Goal: Find specific page/section: Find specific page/section

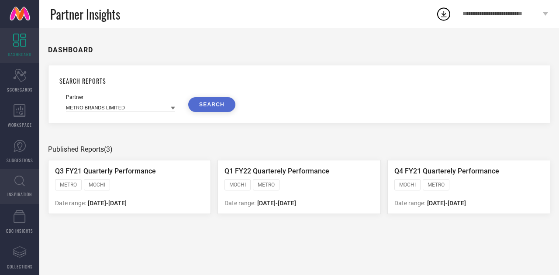
click at [17, 192] on span "INSPIRATION" at bounding box center [19, 194] width 24 height 7
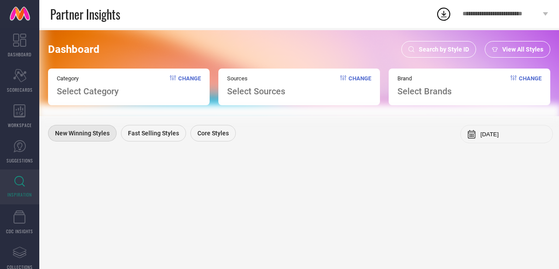
click at [515, 48] on span "View All Styles" at bounding box center [522, 49] width 41 height 7
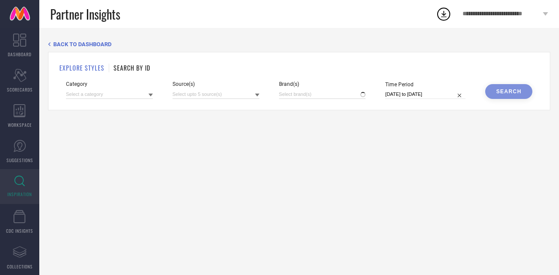
click at [141, 66] on h1 "SEARCH BY ID" at bounding box center [131, 67] width 37 height 9
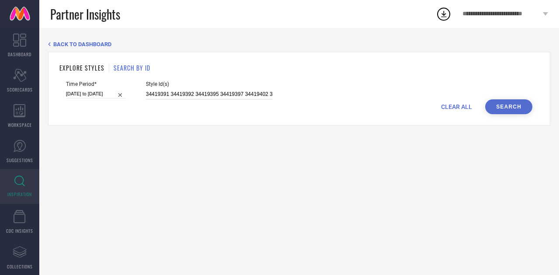
click at [186, 95] on input "34419391 34419392 34419395 34419397 34419402 34419403 34419406 34419407 3441941…" at bounding box center [209, 94] width 127 height 10
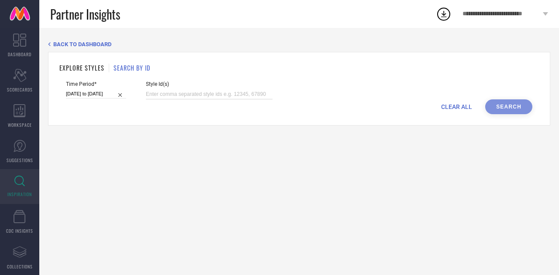
paste input "35160629 35160968 35160976 31757701 35160627 35160628 35160631 35160633 3516097…"
type input "35160629 35160968 35160976 31757701 35160627 35160628 35160631 35160633 3516097…"
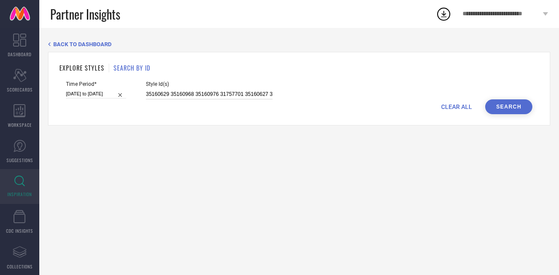
scroll to position [0, 565]
select select "6"
select select "2025"
select select "7"
select select "2025"
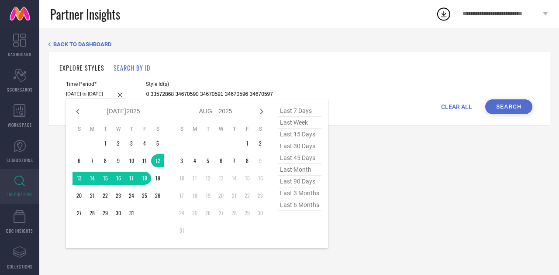
click at [97, 91] on input "[DATE] to [DATE]" at bounding box center [96, 93] width 60 height 9
type input "35160629 35160968 35160976 31757701 35160627 35160628 35160631 35160633 3516097…"
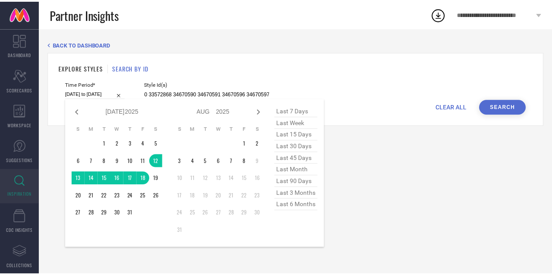
scroll to position [0, 0]
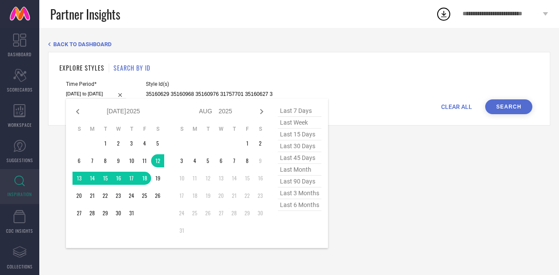
click at [290, 112] on span "last 7 days" at bounding box center [300, 111] width 44 height 12
type input "[DATE] to [DATE]"
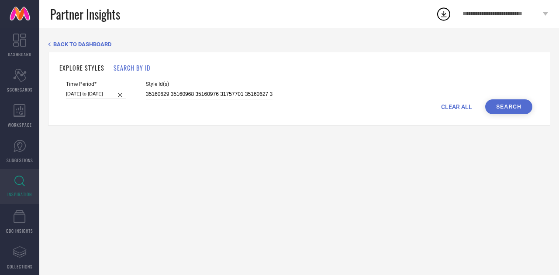
click at [501, 106] on button "Search" at bounding box center [508, 107] width 47 height 15
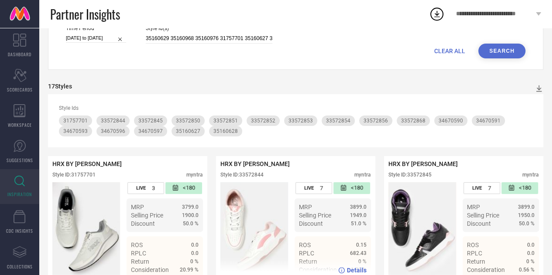
scroll to position [53, 0]
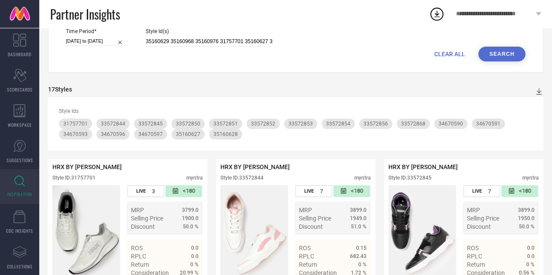
select select "7"
select select "2025"
select select "8"
select select "2025"
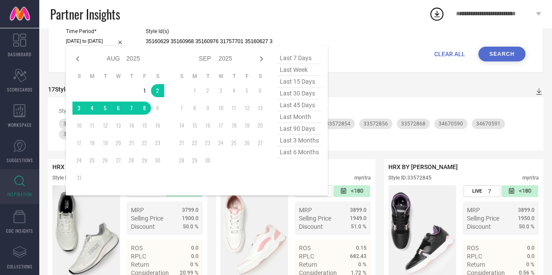
click at [101, 41] on input "[DATE] to [DATE]" at bounding box center [96, 41] width 60 height 9
click at [301, 84] on span "last 15 days" at bounding box center [300, 82] width 44 height 12
type input "[DATE] to [DATE]"
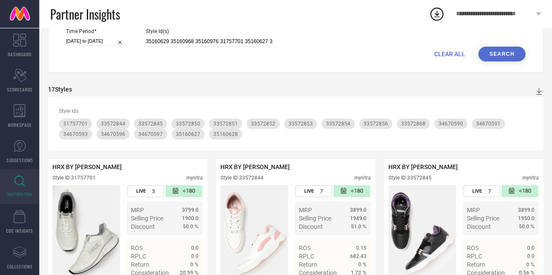
click at [508, 54] on button "Search" at bounding box center [501, 54] width 47 height 15
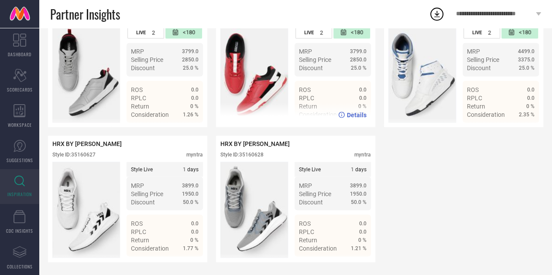
scroll to position [764, 0]
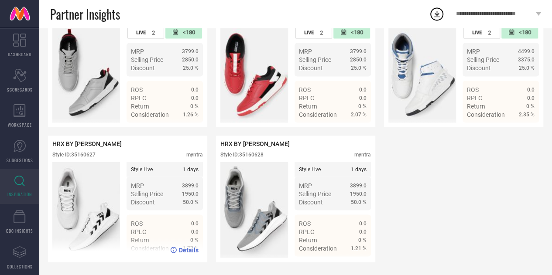
click at [79, 154] on div "Style ID: 35160627" at bounding box center [73, 154] width 43 height 6
copy div "35160627"
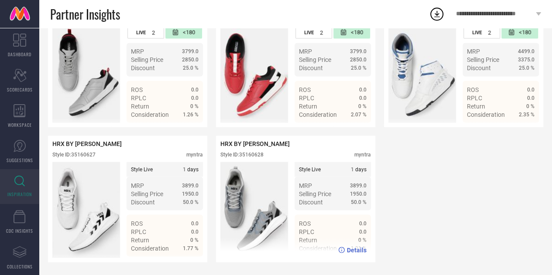
click at [251, 154] on div "Style ID: 35160628" at bounding box center [241, 154] width 43 height 6
copy div "35160628"
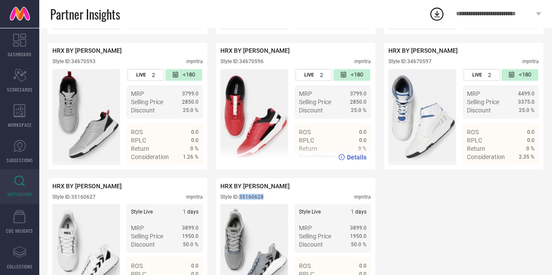
scroll to position [709, 0]
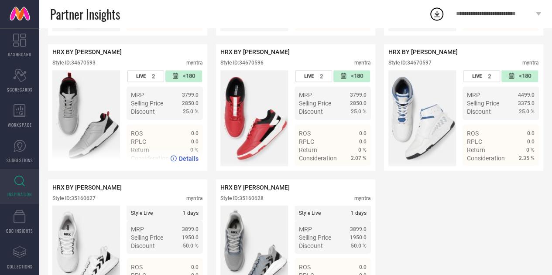
click at [87, 66] on div "Style ID: 34670593" at bounding box center [73, 63] width 43 height 6
copy div "34670593"
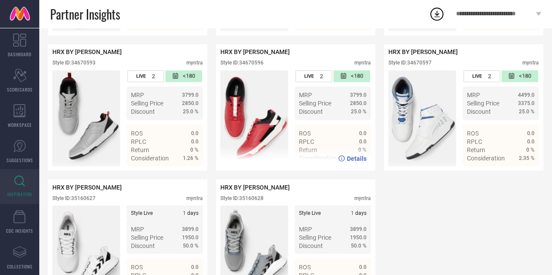
click at [254, 66] on div "Style ID: 34670596" at bounding box center [241, 63] width 43 height 6
copy div "34670596"
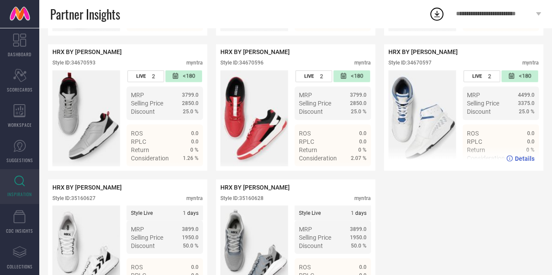
click at [421, 66] on div "Style ID: 34670597" at bounding box center [409, 63] width 43 height 6
copy div "34670597"
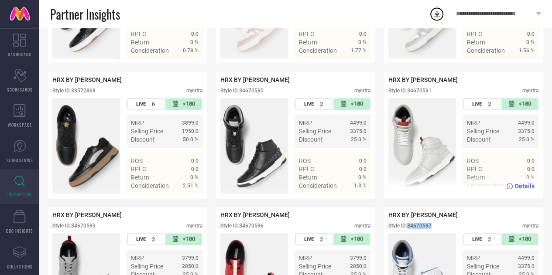
scroll to position [546, 0]
click at [419, 95] on div "HRX BY [PERSON_NAME] Style ID: 34670591 myntra" at bounding box center [463, 88] width 151 height 22
copy div "34670591"
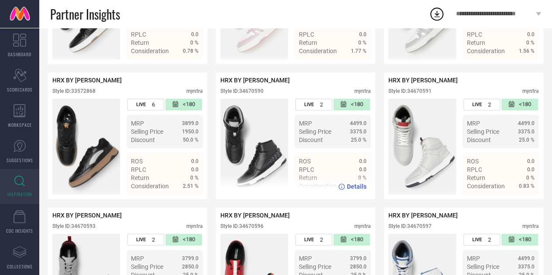
click at [256, 94] on div "Style ID: 34670590" at bounding box center [241, 91] width 43 height 6
copy div "34670590"
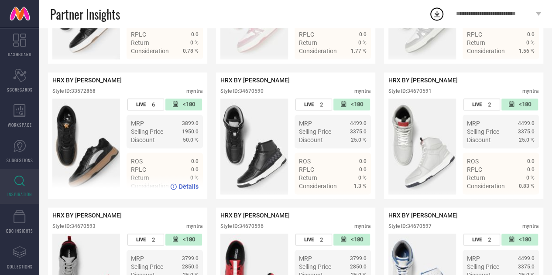
click at [87, 94] on div "Style ID: 33572868" at bounding box center [73, 91] width 43 height 6
copy div "33572868"
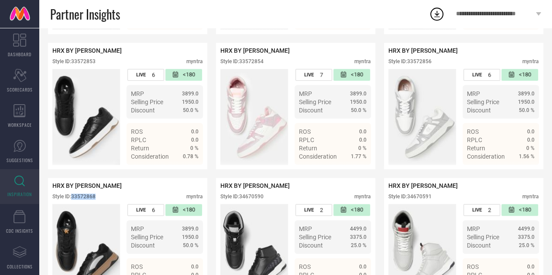
scroll to position [399, 0]
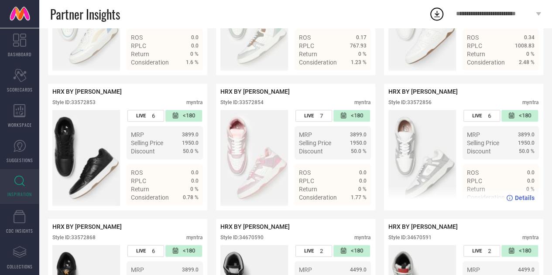
click at [420, 106] on div "Style ID: 33572856" at bounding box center [409, 103] width 43 height 6
copy div "33572856"
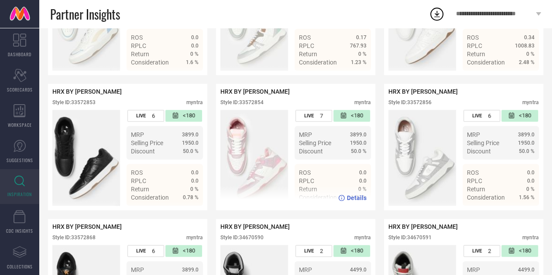
click at [252, 106] on div "Style ID: 33572854" at bounding box center [241, 103] width 43 height 6
copy div "33572854"
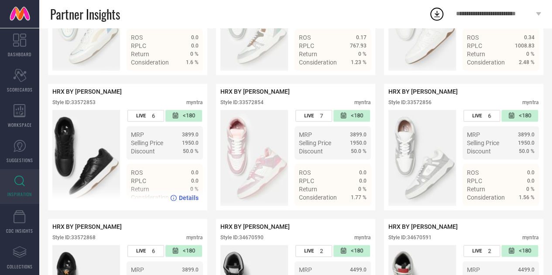
click at [86, 106] on div "Style ID: 33572853" at bounding box center [73, 103] width 43 height 6
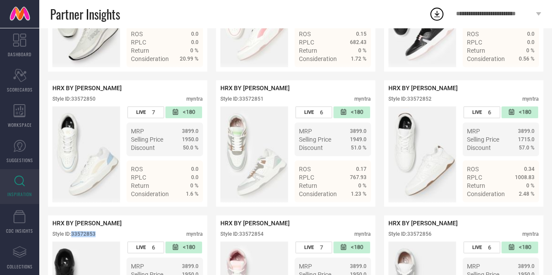
scroll to position [266, 0]
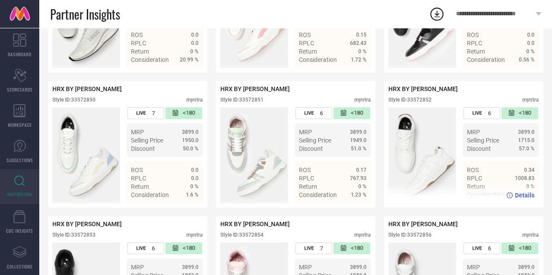
click at [421, 103] on div "Style ID: 33572852" at bounding box center [409, 100] width 43 height 6
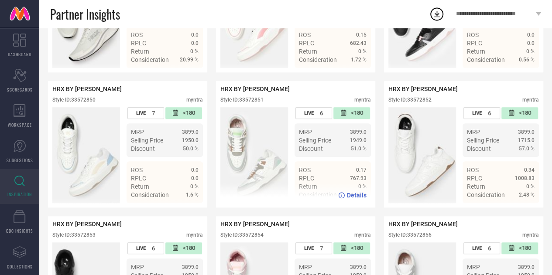
click at [251, 103] on div "Style ID: 33572851" at bounding box center [241, 100] width 43 height 6
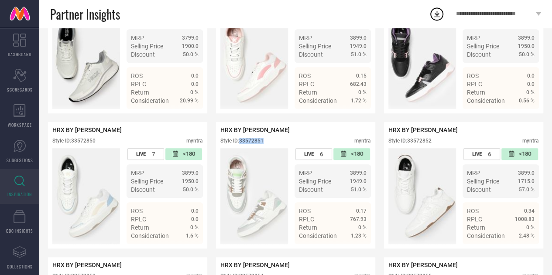
scroll to position [224, 0]
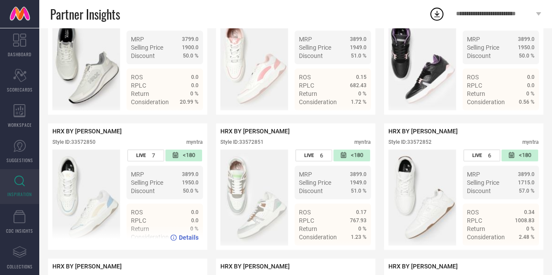
click at [84, 144] on div "Style ID: 33572850" at bounding box center [73, 142] width 43 height 6
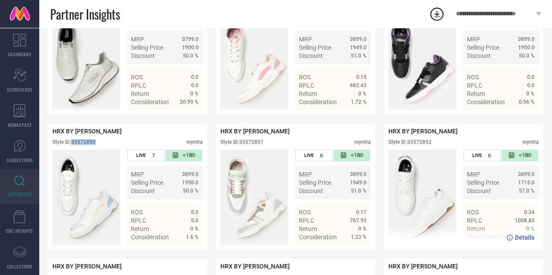
scroll to position [158, 0]
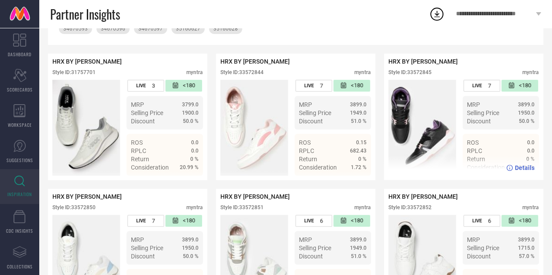
click at [417, 75] on div "Style ID: 33572845" at bounding box center [409, 72] width 43 height 6
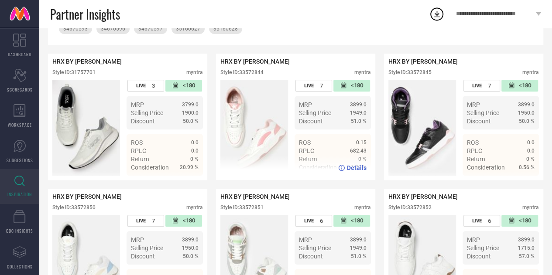
click at [254, 73] on div "Style ID: 33572844" at bounding box center [241, 72] width 43 height 6
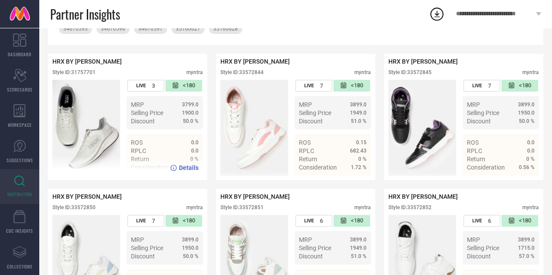
click at [88, 73] on div "Style ID: 31757701" at bounding box center [73, 72] width 43 height 6
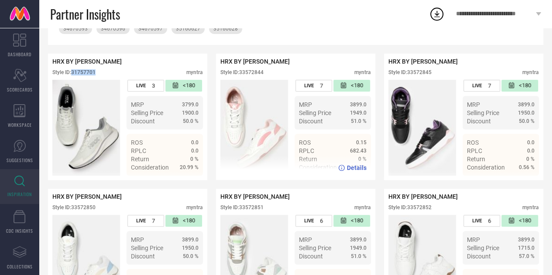
scroll to position [0, 0]
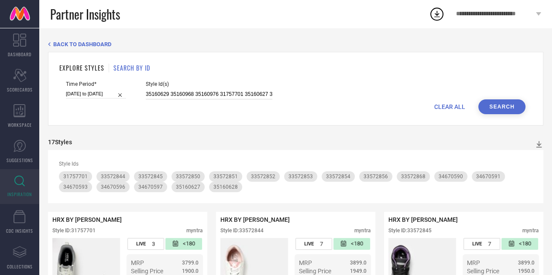
click at [196, 92] on input "35160629 35160968 35160976 31757701 35160627 35160628 35160631 35160633 3516097…" at bounding box center [209, 94] width 127 height 10
paste input "34365944 34365956 34365965 34365968 33466224 33466228 33466230 33466231 3346623…"
type input "34365944 34365956 34365965 34365968 33466224 33466228 33466230 33466231 3346623…"
click at [104, 90] on input "[DATE] to [DATE]" at bounding box center [96, 93] width 60 height 9
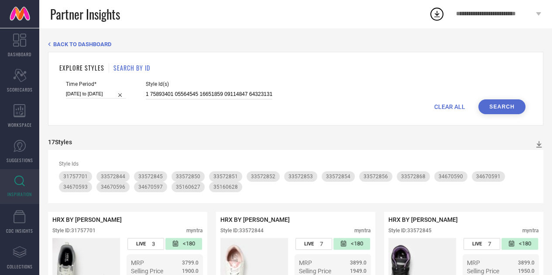
select select "6"
select select "2025"
select select "7"
select select "2025"
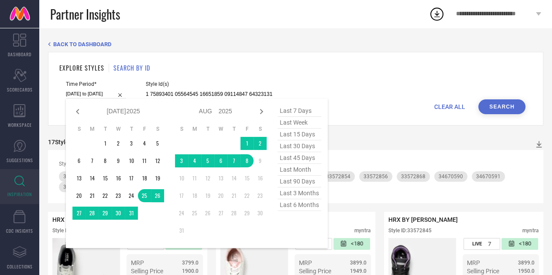
type input "34365944 34365956 34365965 34365968 33466224 33466228 33466230 33466231 3346623…"
click at [284, 134] on span "last 15 days" at bounding box center [300, 135] width 44 height 12
type input "[DATE] to [DATE]"
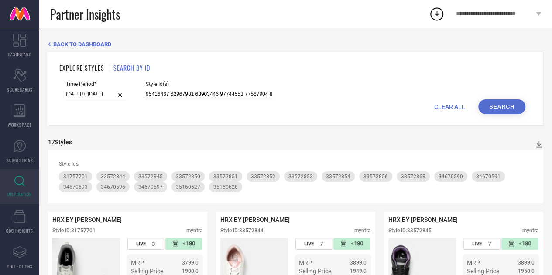
click at [498, 104] on button "Search" at bounding box center [501, 107] width 47 height 15
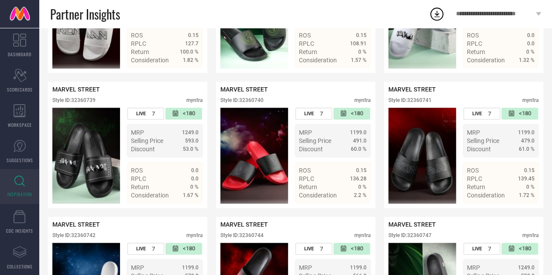
scroll to position [482, 0]
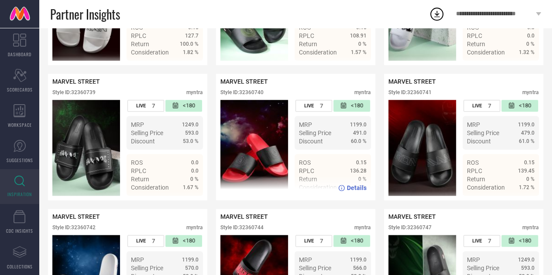
click at [252, 96] on div "Style ID: 32360740" at bounding box center [241, 92] width 43 height 6
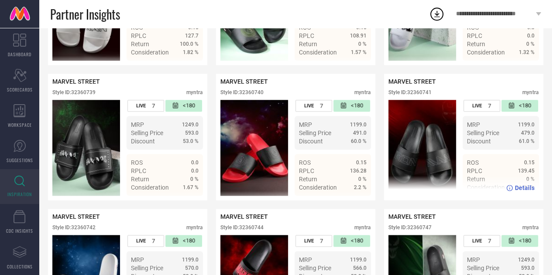
click at [425, 96] on div "Style ID: 32360741" at bounding box center [409, 92] width 43 height 6
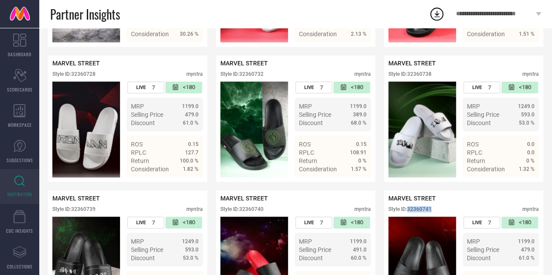
scroll to position [361, 0]
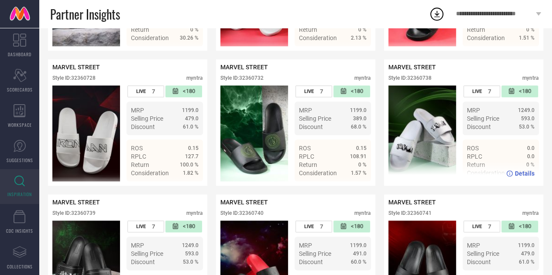
click at [423, 80] on div "MARVEL STREET Style ID: 32360738 myntra" at bounding box center [463, 75] width 151 height 22
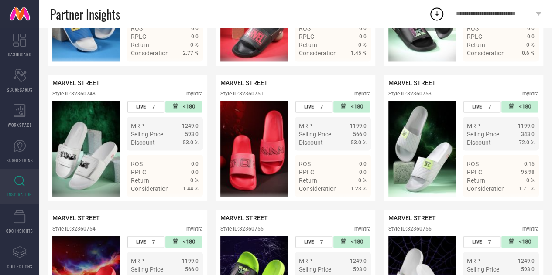
scroll to position [754, 0]
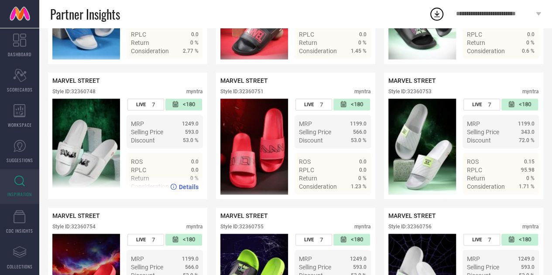
click at [82, 146] on img at bounding box center [86, 147] width 68 height 96
click at [86, 94] on div "Style ID: 32360748" at bounding box center [73, 91] width 43 height 6
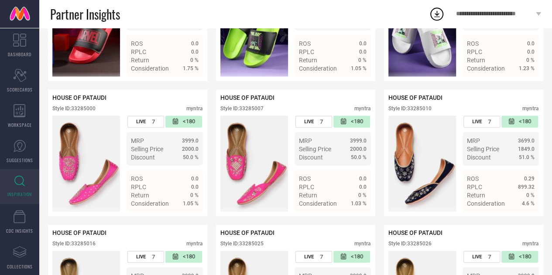
scroll to position [1060, 0]
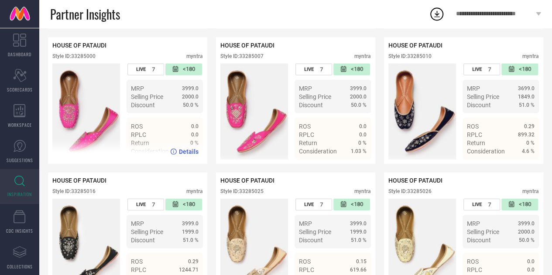
click at [85, 59] on div "Style ID: 33285000" at bounding box center [73, 56] width 43 height 6
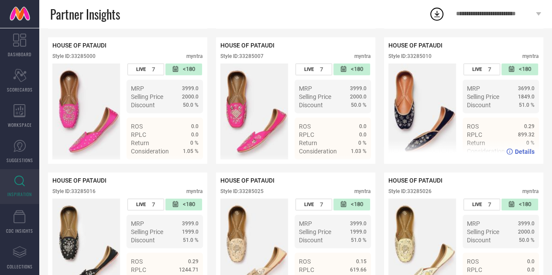
click at [425, 59] on div "Style ID: 33285010" at bounding box center [409, 56] width 43 height 6
click at [155, 8] on div "Partner Insights" at bounding box center [239, 14] width 379 height 28
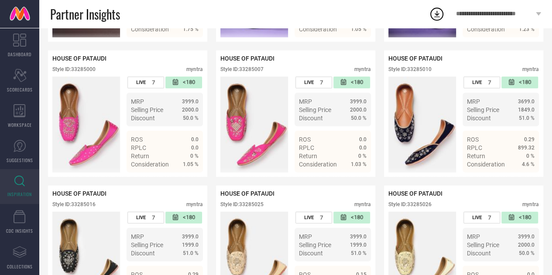
scroll to position [1044, 0]
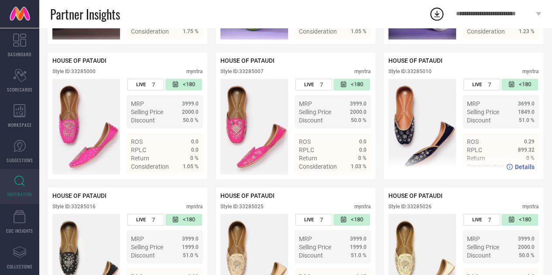
click at [427, 75] on div "Style ID: 33285010" at bounding box center [409, 72] width 43 height 6
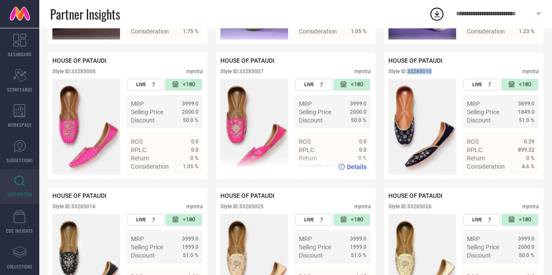
scroll to position [1127, 0]
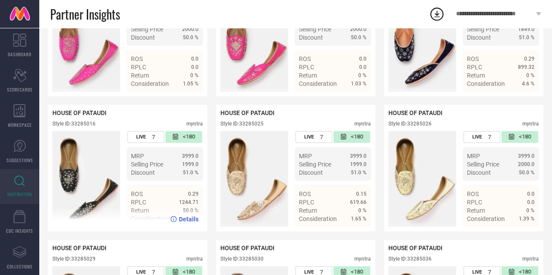
click at [83, 127] on div "Style ID: 33285016" at bounding box center [73, 124] width 43 height 6
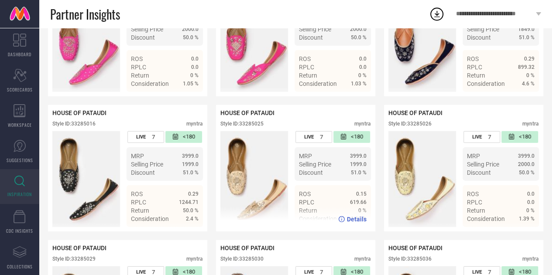
click at [251, 127] on div "Style ID: 33285025" at bounding box center [241, 124] width 43 height 6
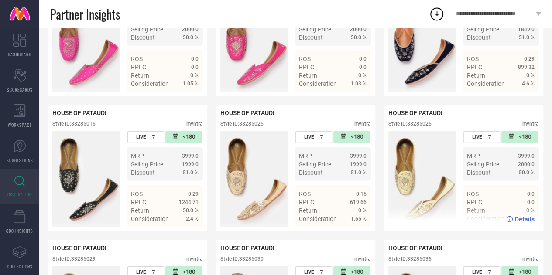
click at [426, 127] on div "Style ID: 33285026" at bounding box center [409, 124] width 43 height 6
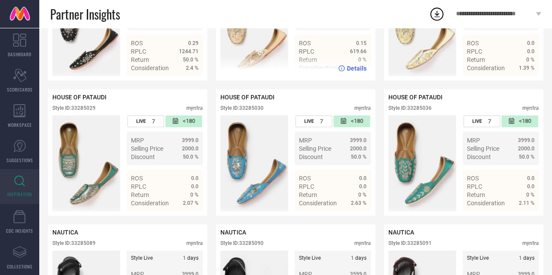
scroll to position [1279, 0]
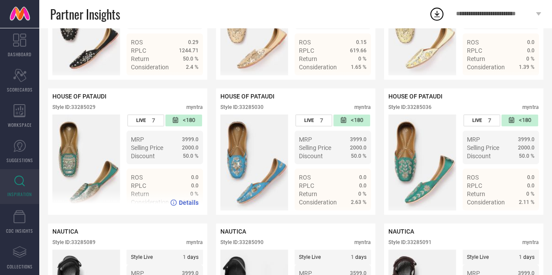
click at [82, 110] on div "Style ID: 33285029" at bounding box center [73, 107] width 43 height 6
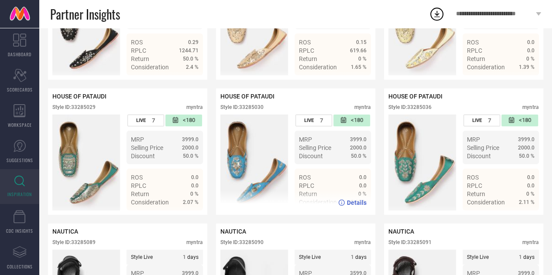
click at [257, 110] on div "Style ID: 33285030" at bounding box center [241, 107] width 43 height 6
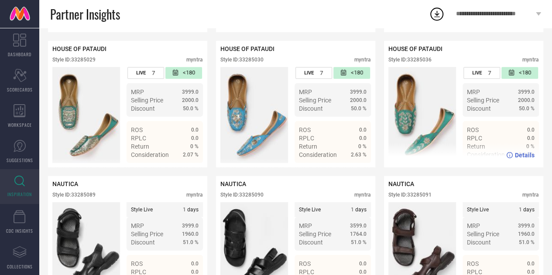
click at [431, 63] on div "Style ID: 33285036" at bounding box center [409, 60] width 43 height 6
click at [422, 67] on div "HOUSE OF PATAUDI Style ID: 33285036 myntra" at bounding box center [463, 56] width 151 height 22
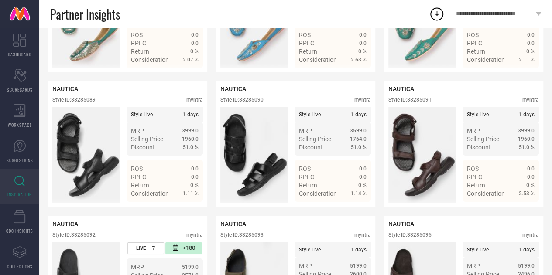
scroll to position [1422, 0]
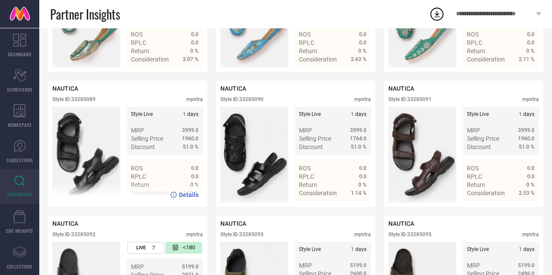
click at [81, 103] on div "Style ID: 33285089" at bounding box center [73, 99] width 43 height 6
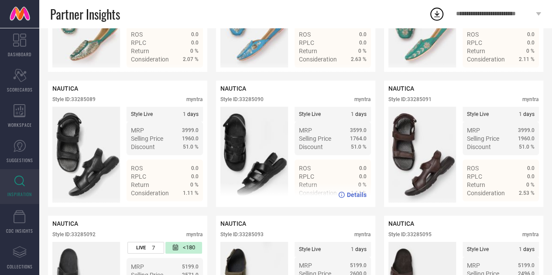
click at [257, 107] on div "NAUTICA Style ID: 33285090 myntra" at bounding box center [295, 96] width 151 height 22
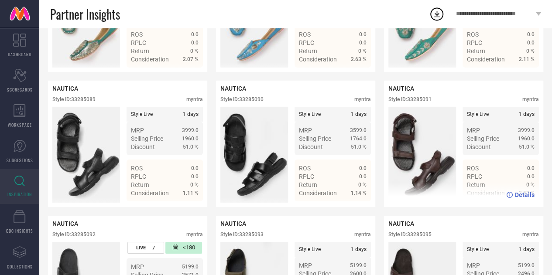
click at [421, 103] on div "Style ID: 33285091" at bounding box center [409, 99] width 43 height 6
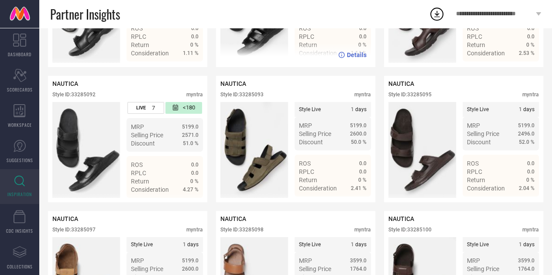
scroll to position [1563, 0]
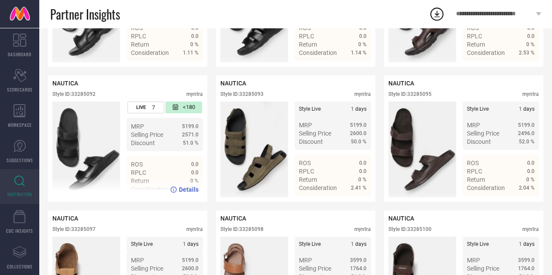
click at [90, 97] on div "Style ID: 33285092" at bounding box center [73, 94] width 43 height 6
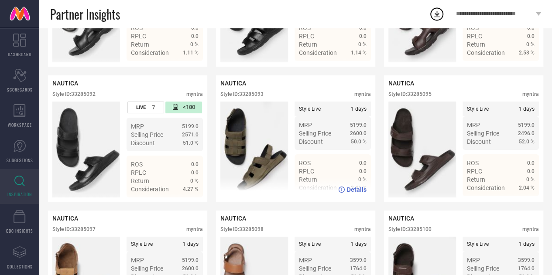
click at [256, 97] on div "Style ID: 33285093" at bounding box center [241, 94] width 43 height 6
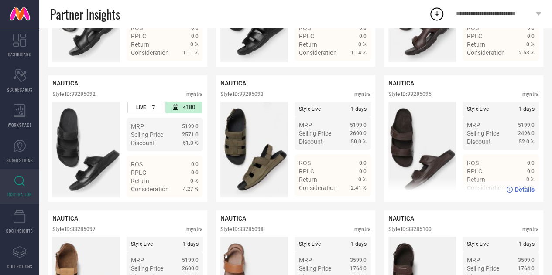
click at [422, 97] on div "Style ID: 33285095" at bounding box center [409, 94] width 43 height 6
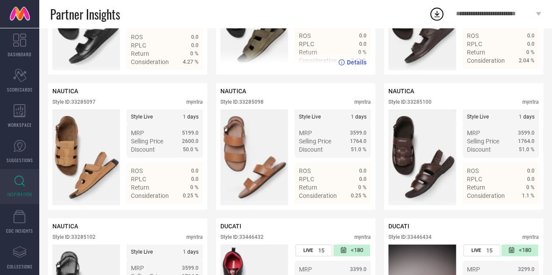
scroll to position [1713, 0]
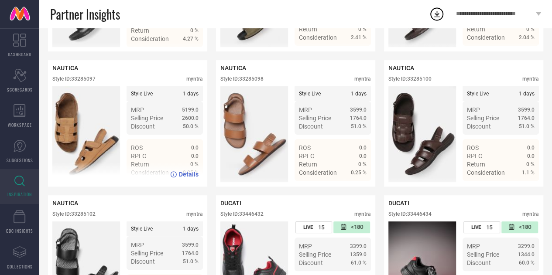
click at [87, 82] on div "Style ID: 33285097" at bounding box center [73, 79] width 43 height 6
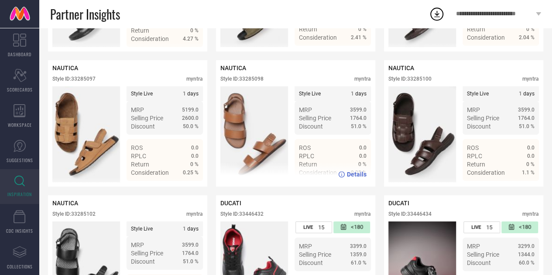
click at [256, 82] on div "Style ID: 33285098" at bounding box center [241, 79] width 43 height 6
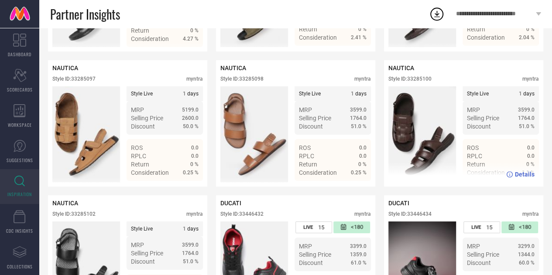
click at [420, 82] on div "Style ID: 33285100" at bounding box center [409, 79] width 43 height 6
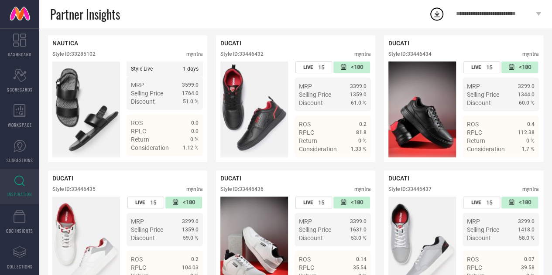
scroll to position [1878, 0]
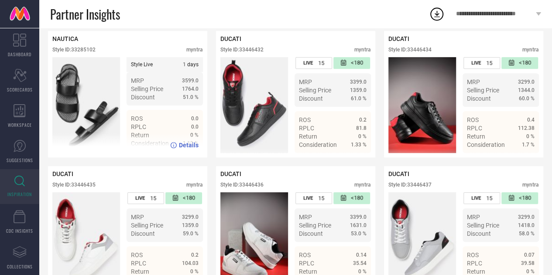
click at [84, 53] on div "Style ID: 33285102" at bounding box center [73, 50] width 43 height 6
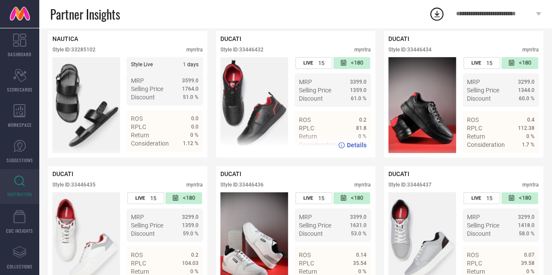
click at [251, 53] on div "Style ID: 33446432" at bounding box center [241, 50] width 43 height 6
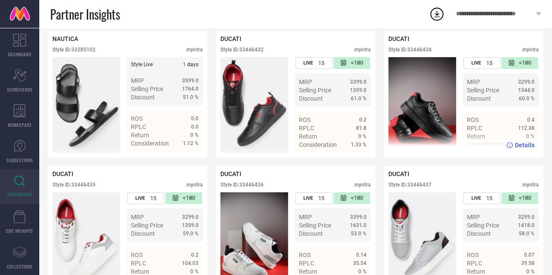
click at [420, 53] on div "Style ID: 33446434" at bounding box center [409, 50] width 43 height 6
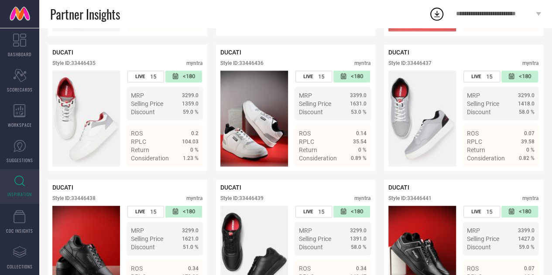
scroll to position [2001, 0]
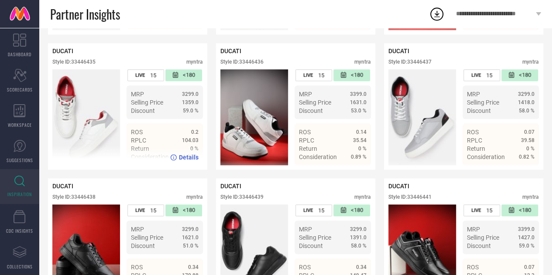
click at [90, 65] on div "Style ID: 33446435" at bounding box center [73, 62] width 43 height 6
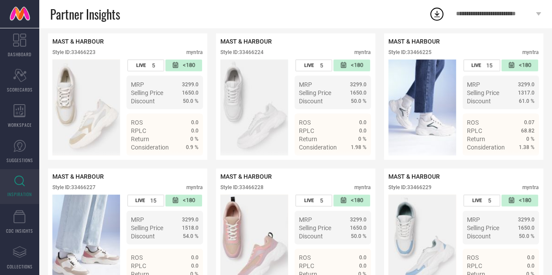
scroll to position [2553, 0]
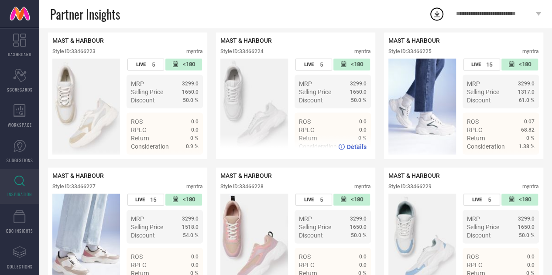
click at [255, 55] on div "Style ID: 33466224" at bounding box center [241, 51] width 43 height 6
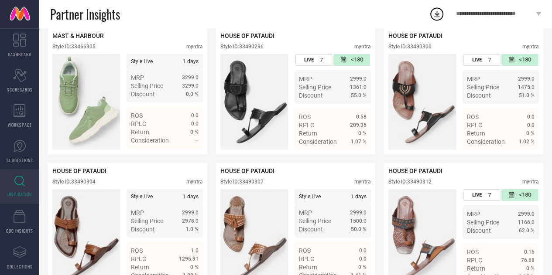
scroll to position [3099, 0]
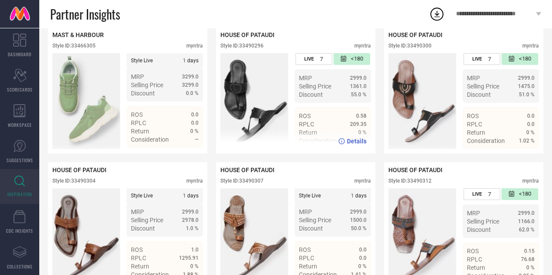
click at [251, 49] on div "Style ID: 33490296" at bounding box center [241, 46] width 43 height 6
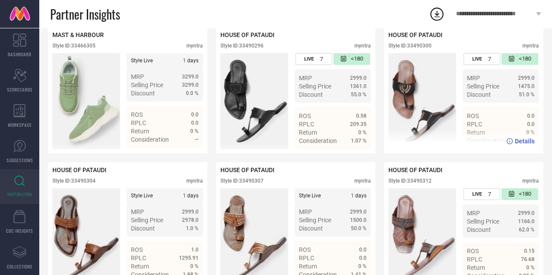
click at [421, 49] on div "Style ID: 33490300" at bounding box center [409, 46] width 43 height 6
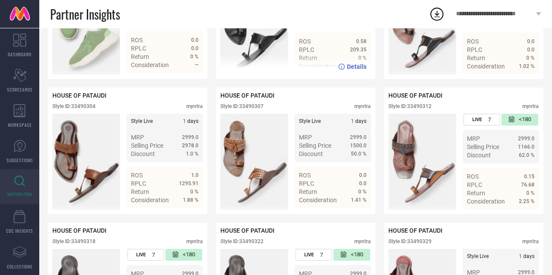
scroll to position [3202, 0]
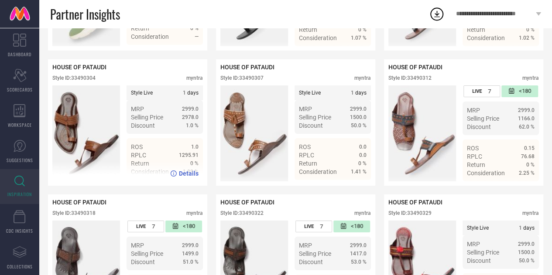
click at [88, 81] on div "Style ID: 33490304" at bounding box center [73, 78] width 43 height 6
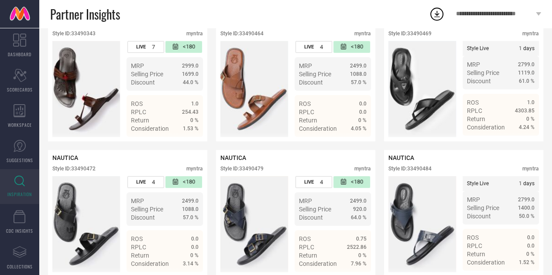
scroll to position [3653, 0]
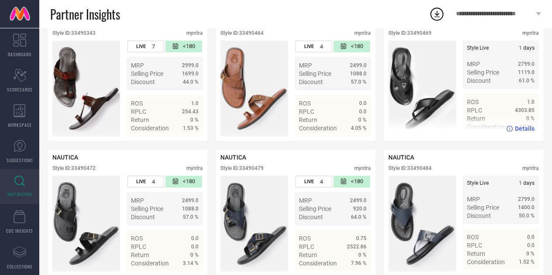
click at [413, 36] on div "Style ID: 33490469" at bounding box center [409, 33] width 43 height 6
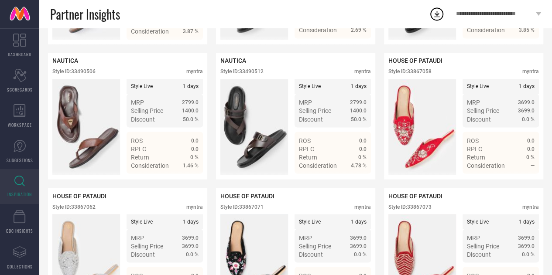
scroll to position [4021, 0]
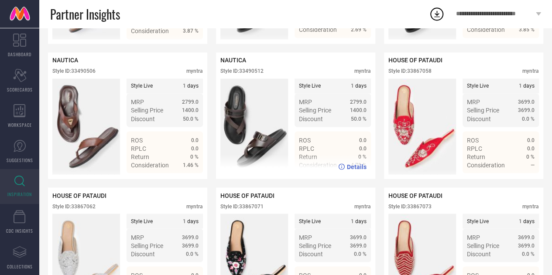
click at [252, 74] on div "Style ID: 33490512" at bounding box center [241, 71] width 43 height 6
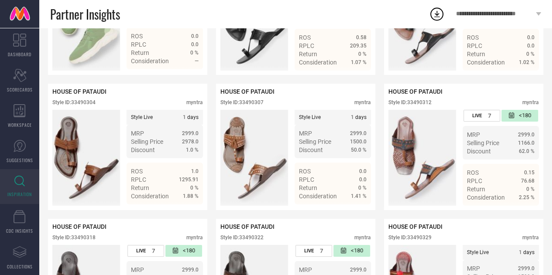
scroll to position [3178, 0]
click at [88, 106] on div "Style ID: 33490304" at bounding box center [73, 103] width 43 height 6
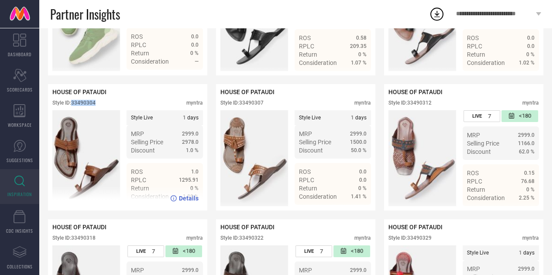
click at [88, 106] on div "Style ID: 33490304" at bounding box center [73, 103] width 43 height 6
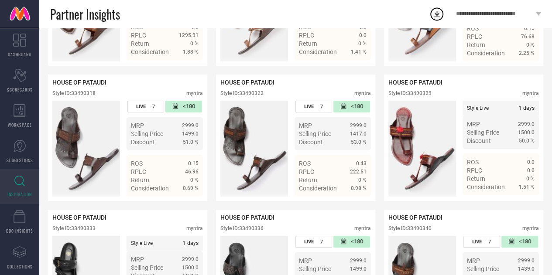
scroll to position [3325, 0]
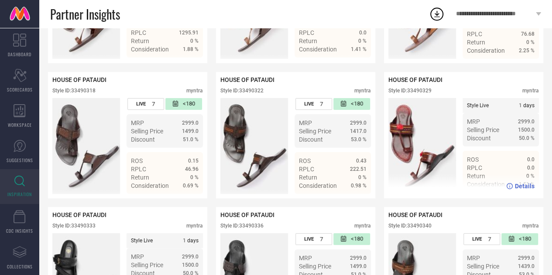
click at [422, 94] on div "Style ID: 33490329" at bounding box center [409, 91] width 43 height 6
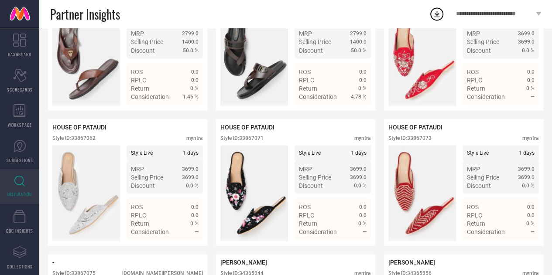
scroll to position [4090, 0]
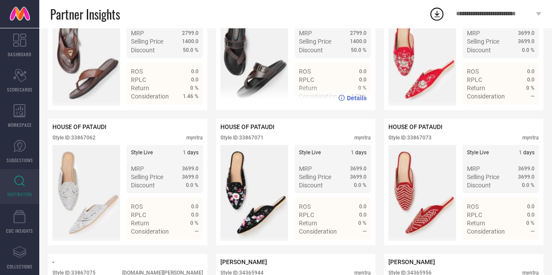
click at [251, 5] on div "Style ID: 33490512" at bounding box center [241, 2] width 43 height 6
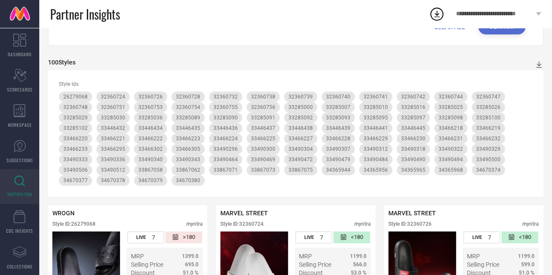
scroll to position [0, 0]
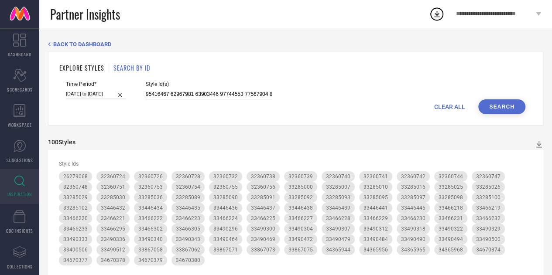
click at [205, 91] on input at bounding box center [209, 94] width 127 height 10
paste input "670395 34670396 34670397 34670398 34670399 34670400 34670401 34670402 34670403 …"
type input "34670395 34670396 34670397 34670398 34670399 34670400 34670401 34670402 3467040…"
click at [111, 94] on input "[DATE] to [DATE]" at bounding box center [96, 93] width 60 height 9
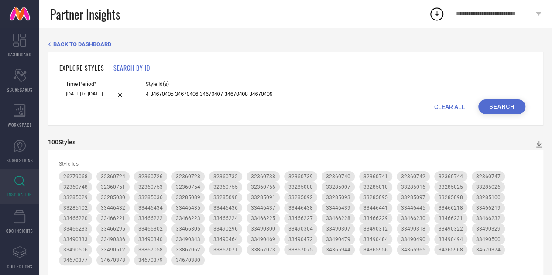
select select "6"
select select "2025"
select select "7"
select select "2025"
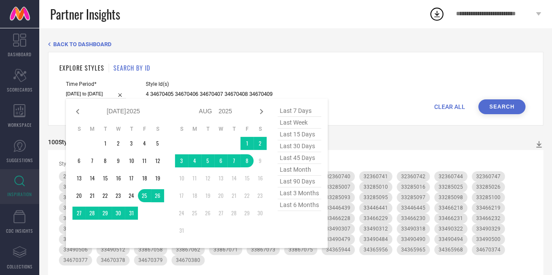
type input "34670395 34670396 34670397 34670398 34670399 34670400 34670401 34670402 3467040…"
click at [293, 130] on span "last 15 days" at bounding box center [300, 135] width 44 height 12
type input "[DATE] to [DATE]"
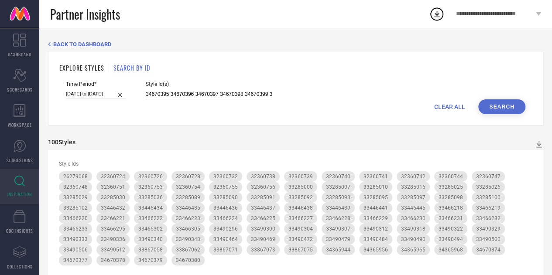
click at [499, 104] on button "Search" at bounding box center [501, 107] width 47 height 15
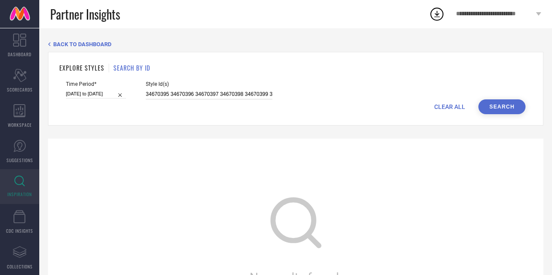
click at [209, 93] on input "34670395 34670396 34670397 34670398 34670399 34670400 34670401 34670402 3467040…" at bounding box center [209, 94] width 127 height 10
click at [100, 93] on input "[DATE] to [DATE]" at bounding box center [96, 93] width 60 height 9
select select "6"
select select "2025"
select select "7"
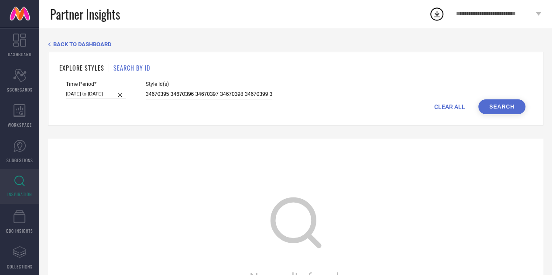
select select "2025"
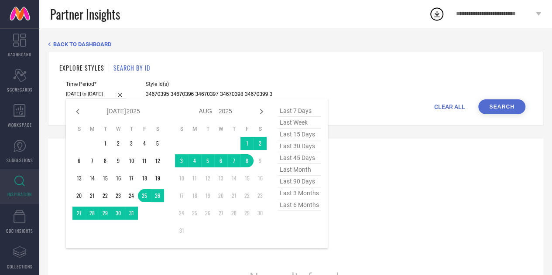
click at [295, 113] on span "last 7 days" at bounding box center [300, 111] width 44 height 12
type input "[DATE] to [DATE]"
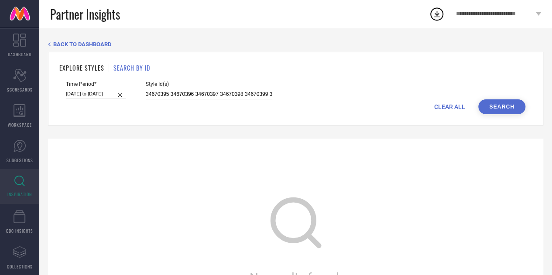
click at [495, 108] on button "Search" at bounding box center [501, 107] width 47 height 15
click at [255, 93] on input "34670395 34670396 34670397 34670398 34670399 34670400 34670401 34670402 3467040…" at bounding box center [209, 94] width 127 height 10
paste input "408"
type input "34670408"
click at [495, 110] on button "Search" at bounding box center [501, 107] width 47 height 15
